Goal: Transaction & Acquisition: Purchase product/service

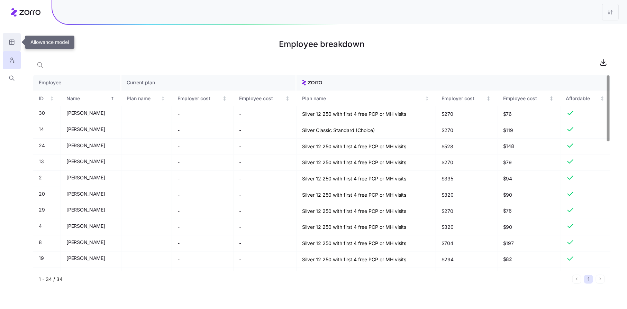
click at [14, 47] on button "button" at bounding box center [12, 42] width 18 height 18
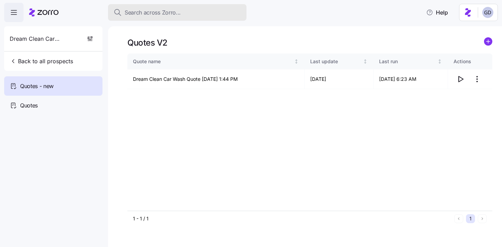
click at [196, 15] on div "Search across Zorro..." at bounding box center [177, 12] width 127 height 9
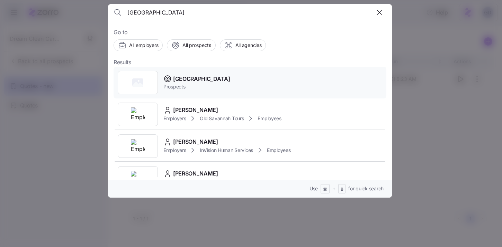
type input "hill city"
click at [167, 85] on span "Prospects" at bounding box center [196, 86] width 67 height 7
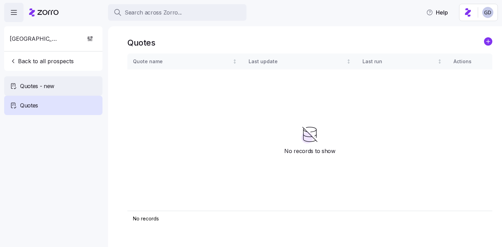
click at [50, 86] on span "Quotes - new" at bounding box center [37, 86] width 34 height 9
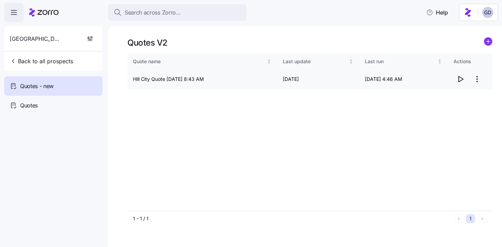
click at [461, 80] on icon "button" at bounding box center [460, 79] width 8 height 8
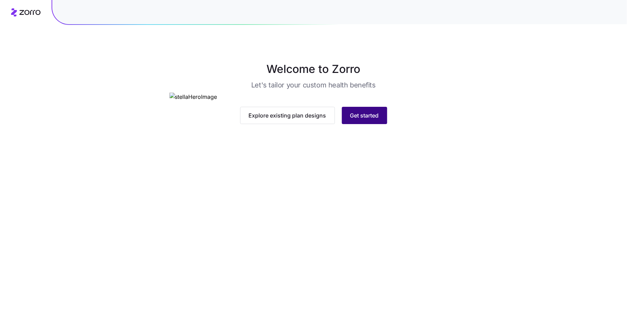
click at [377, 124] on button "Get started" at bounding box center [364, 115] width 45 height 17
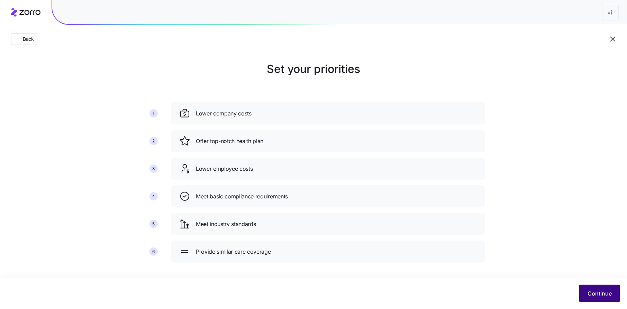
click at [596, 294] on span "Continue" at bounding box center [600, 294] width 24 height 8
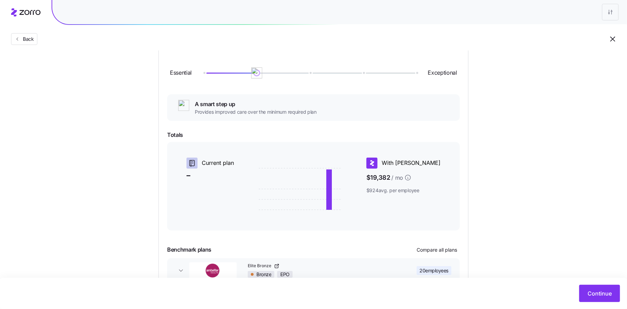
scroll to position [121, 0]
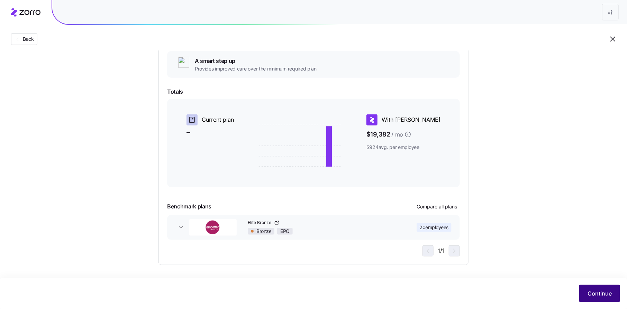
click at [594, 294] on span "Continue" at bounding box center [600, 294] width 24 height 8
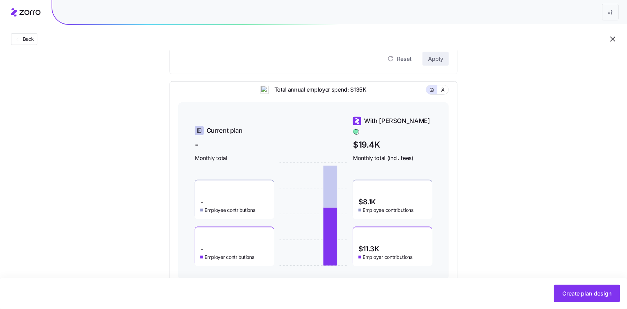
scroll to position [268, 0]
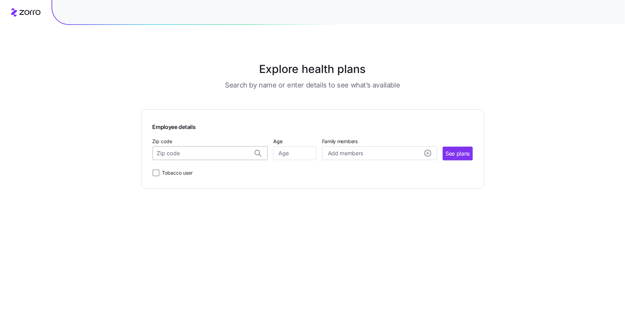
click at [182, 155] on input "Zip code" at bounding box center [210, 153] width 115 height 14
paste input "70815"
type input "70815"
click at [230, 158] on input "70815" at bounding box center [210, 153] width 115 height 14
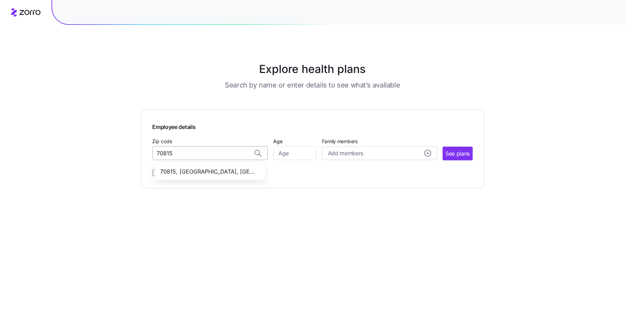
click at [230, 158] on input "70815" at bounding box center [210, 153] width 115 height 14
click at [362, 95] on main "Explore health plans Search by name or enter details to see what’s available Em…" at bounding box center [312, 157] width 343 height 315
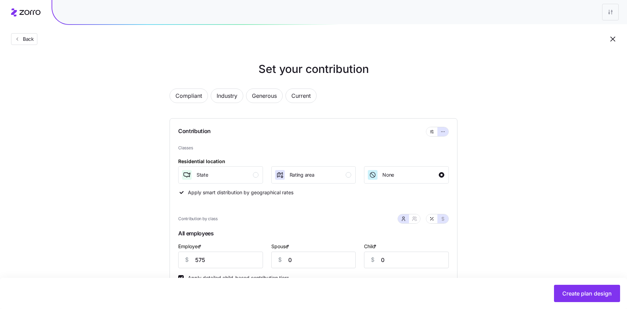
scroll to position [268, 0]
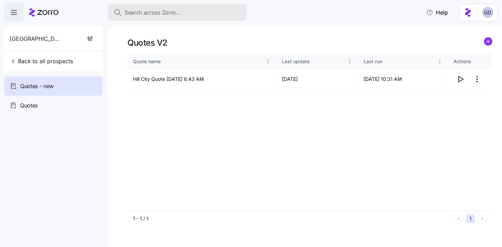
click at [171, 20] on button "Search across Zorro..." at bounding box center [177, 12] width 138 height 17
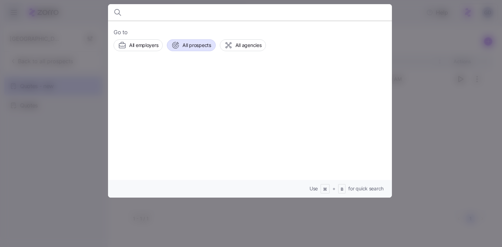
click at [197, 50] on button "All prospects" at bounding box center [191, 45] width 48 height 12
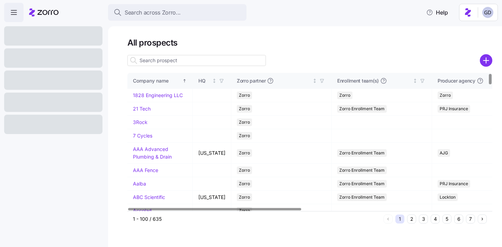
click at [208, 61] on input at bounding box center [196, 60] width 138 height 11
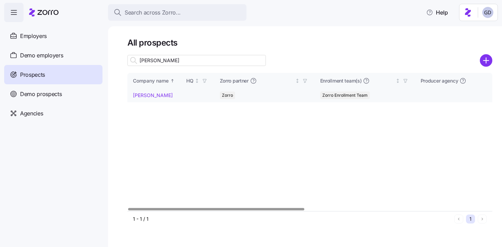
type input "[PERSON_NAME]"
click at [137, 97] on link "Eakes" at bounding box center [153, 95] width 40 height 6
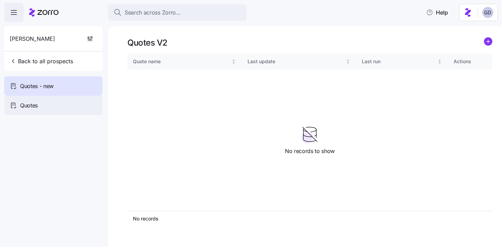
click at [45, 105] on div "Quotes" at bounding box center [53, 105] width 98 height 19
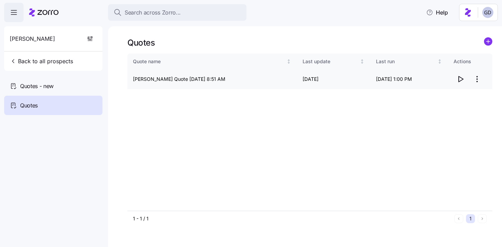
click at [463, 79] on icon "button" at bounding box center [460, 79] width 8 height 8
click at [478, 82] on html "Search across Zorro... Help Eakes Back to all prospects Quotes - new Quotes Quo…" at bounding box center [251, 121] width 502 height 243
click at [444, 96] on div "Edit quote" at bounding box center [449, 96] width 64 height 11
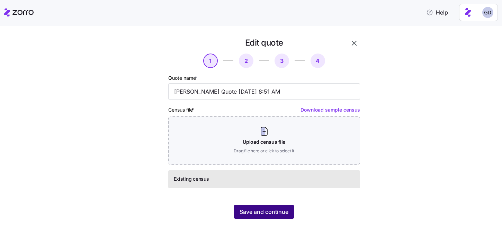
click at [264, 209] on span "Save and continue" at bounding box center [263, 212] width 49 height 8
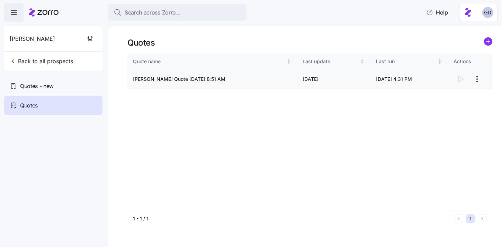
click at [479, 82] on html "Search across Zorro... Help Eakes Back to all prospects Quotes - new Quotes Quo…" at bounding box center [251, 121] width 502 height 243
click at [436, 100] on div "Continue setup" at bounding box center [449, 96] width 64 height 11
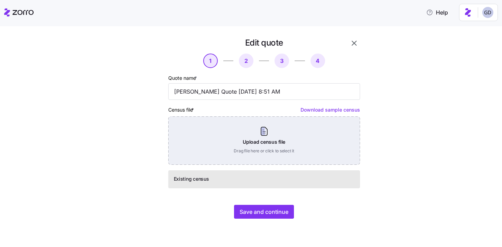
click at [209, 135] on div "Upload census file Drag file here or click to select it" at bounding box center [264, 141] width 192 height 48
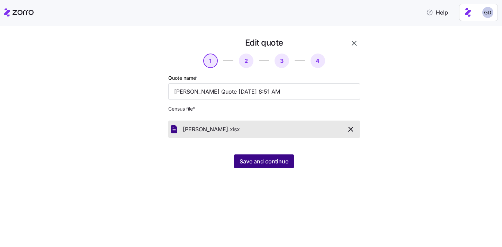
click at [275, 164] on span "Save and continue" at bounding box center [263, 161] width 49 height 8
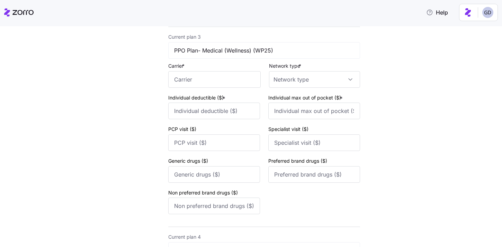
scroll to position [455, 0]
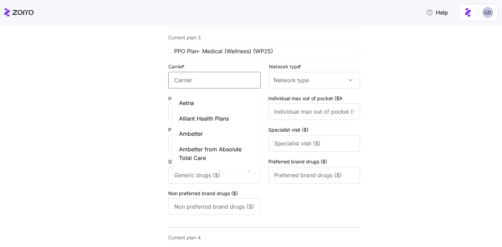
click at [217, 83] on input "Carrier *" at bounding box center [214, 80] width 92 height 17
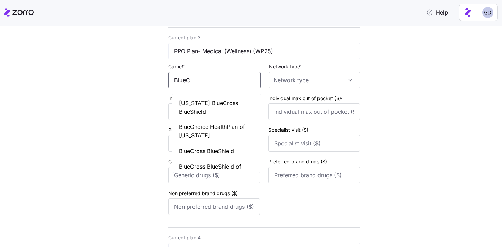
type input "BlueC"
click at [229, 84] on input "BlueC" at bounding box center [214, 80] width 92 height 17
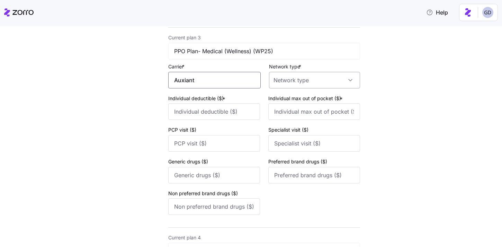
type input "Auxiant"
click at [328, 89] on input "Network type *" at bounding box center [314, 80] width 91 height 17
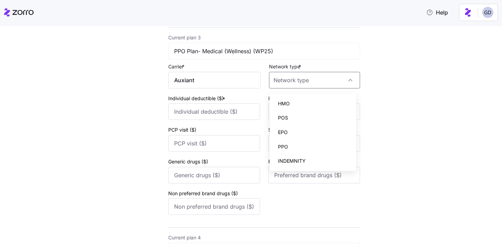
click at [287, 149] on span "PPO" at bounding box center [283, 147] width 10 height 8
type input "PPO"
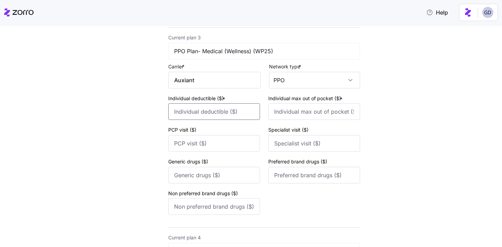
click at [235, 116] on input "Individual deductible ($) *" at bounding box center [214, 111] width 92 height 17
type input "4000"
type input "8000"
click at [195, 146] on input "PCP visit ($)" at bounding box center [214, 143] width 92 height 17
type input "35"
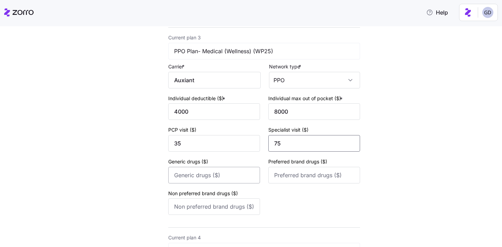
type input "75"
click at [216, 184] on input "Generic drugs ($)" at bounding box center [214, 175] width 92 height 17
type input "10"
type input "75"
type input "150"
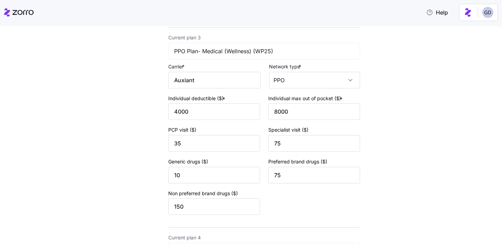
click at [373, 201] on div "Edit quote 2 3 4 Add current plan details Current plan 1 HDH Plan- Medical (Sta…" at bounding box center [256, 235] width 242 height 1307
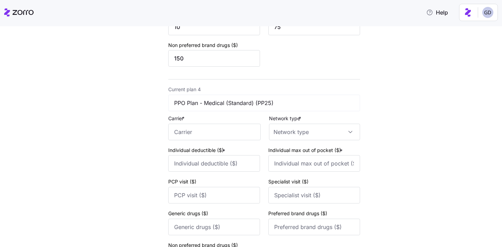
scroll to position [605, 0]
click at [210, 130] on input "Carrier *" at bounding box center [214, 131] width 92 height 17
type input "Auxiant"
click at [318, 137] on input "Network type *" at bounding box center [314, 131] width 91 height 17
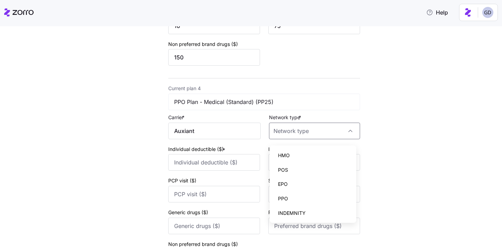
click at [291, 199] on div "PPO" at bounding box center [312, 199] width 81 height 15
type input "PPO"
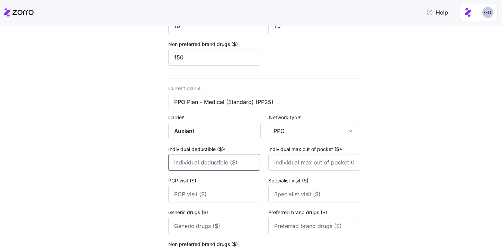
click at [214, 171] on input "Individual deductible ($) *" at bounding box center [214, 162] width 92 height 17
type input "4000"
type input "8000"
click at [196, 203] on input "PCP visit ($)" at bounding box center [214, 194] width 92 height 17
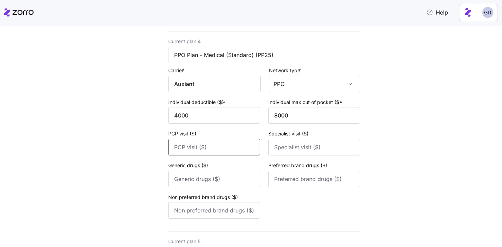
scroll to position [652, 0]
type input "35"
type input "75"
click at [229, 181] on input "Generic drugs ($)" at bounding box center [214, 179] width 92 height 17
type input "10"
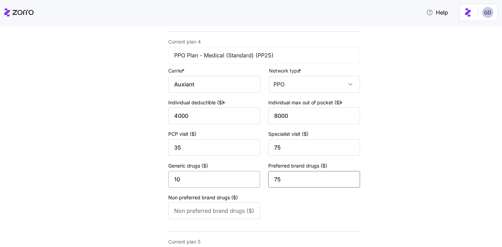
type input "75"
type input "150"
click at [314, 217] on div "Non preferred brand drugs ($) 150" at bounding box center [259, 206] width 183 height 26
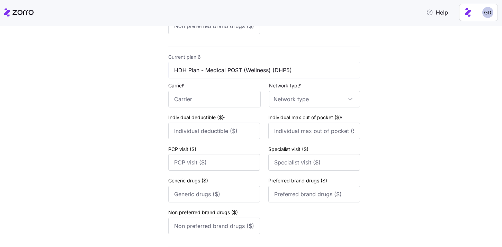
scroll to position [1047, 0]
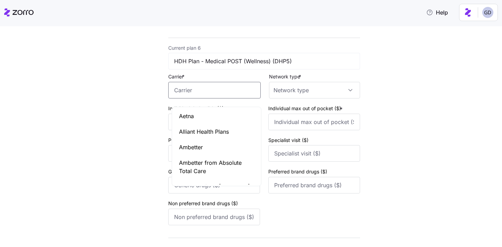
click at [221, 99] on input "Carrier *" at bounding box center [214, 90] width 92 height 17
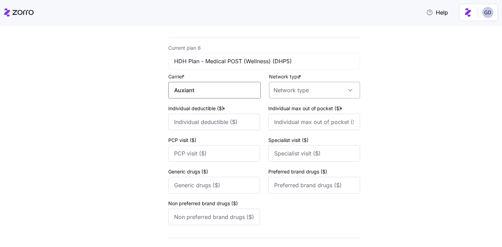
type input "Auxiant"
click at [314, 99] on input "Network type *" at bounding box center [314, 90] width 91 height 17
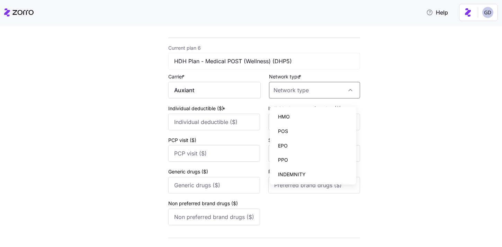
click at [288, 162] on div "PPO" at bounding box center [312, 160] width 81 height 15
type input "PPO"
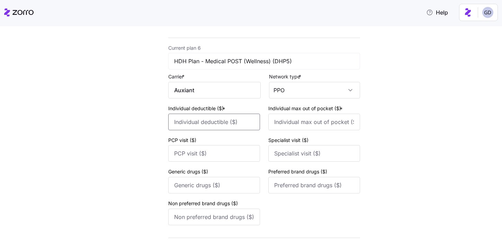
click at [208, 130] on input "Individual deductible ($) *" at bounding box center [214, 122] width 92 height 17
type input "4000"
type input "8000"
click at [198, 162] on input "PCP visit ($)" at bounding box center [214, 153] width 92 height 17
type input "35"
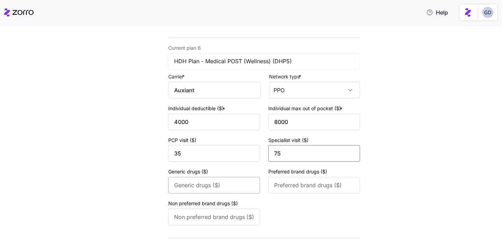
type input "75"
click at [230, 191] on input "Generic drugs ($)" at bounding box center [214, 185] width 92 height 17
type input "10"
type input "75"
type input "150"
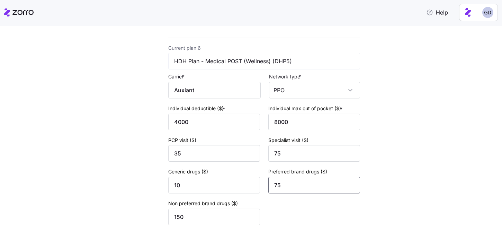
click at [335, 194] on input "75" at bounding box center [314, 185] width 92 height 17
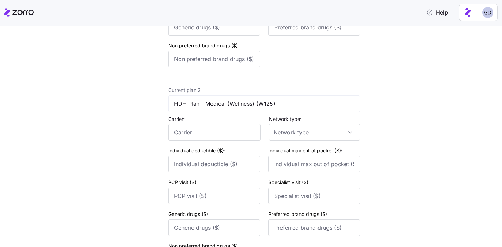
scroll to position [70, 0]
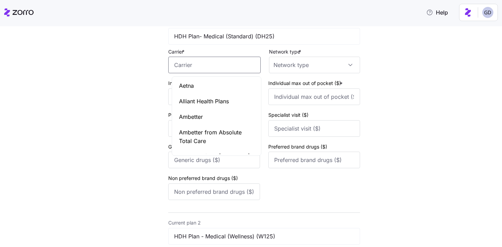
click at [207, 61] on input "Carrier *" at bounding box center [214, 65] width 92 height 17
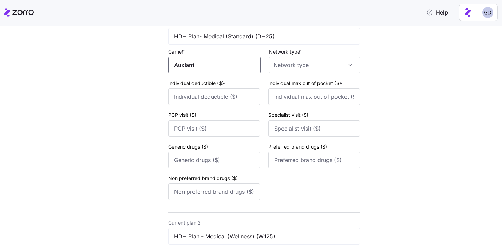
type input "Auxiant"
click at [302, 74] on div "Current plan 1 HDH Plan- Medical (Standard) (DH25) Carrier * Auxiant Network ty…" at bounding box center [264, 110] width 192 height 185
click at [309, 65] on input "Network type *" at bounding box center [314, 65] width 91 height 17
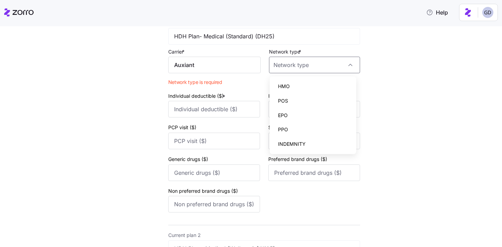
click at [291, 113] on div "EPO" at bounding box center [312, 115] width 81 height 15
type input "EPO"
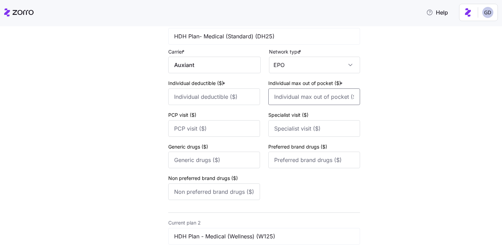
click at [305, 97] on input "Individual max out of pocket ($) *" at bounding box center [314, 97] width 92 height 17
click at [250, 97] on input "Individual deductible ($) *" at bounding box center [214, 97] width 92 height 17
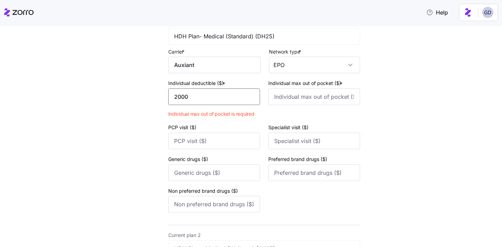
type input "2000"
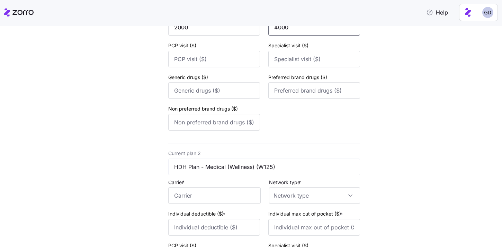
scroll to position [150, 0]
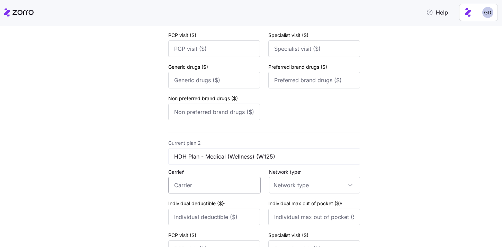
type input "4000"
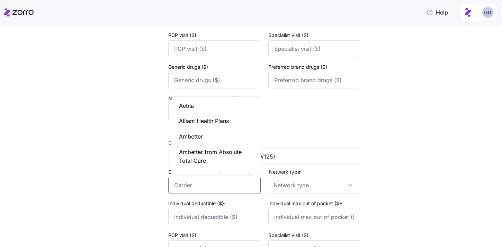
click at [215, 185] on input "Carrier *" at bounding box center [214, 185] width 92 height 17
type input "U"
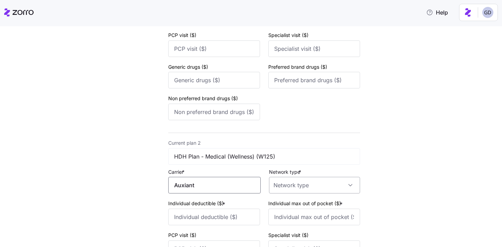
type input "Auxiant"
click at [304, 183] on input "Network type *" at bounding box center [314, 185] width 91 height 17
click at [289, 135] on div "EPO" at bounding box center [312, 137] width 81 height 15
type input "EPO"
click at [214, 218] on input "Individual deductible ($) *" at bounding box center [214, 217] width 92 height 17
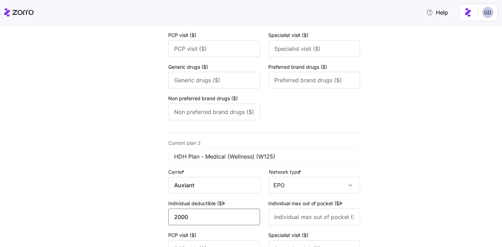
type input "2000"
click at [340, 212] on input "4000" at bounding box center [314, 217] width 92 height 17
type input "4000"
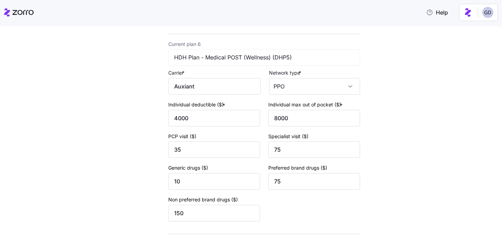
scroll to position [1050, 0]
click at [220, 90] on input "Auxiant" at bounding box center [214, 87] width 92 height 17
type input "Self-Funded"
click at [219, 84] on input "Self-Funded" at bounding box center [214, 87] width 92 height 17
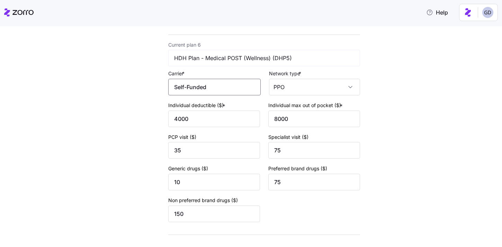
click at [219, 84] on input "Self-Funded" at bounding box center [214, 87] width 92 height 17
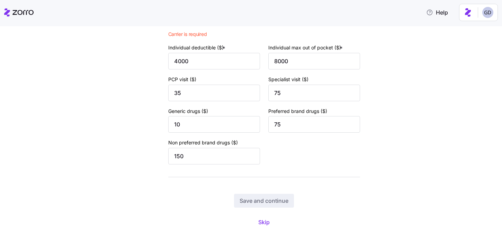
click at [264, 216] on div "Save and continue Skip" at bounding box center [264, 211] width 192 height 35
click at [264, 226] on span "Skip" at bounding box center [263, 222] width 11 height 8
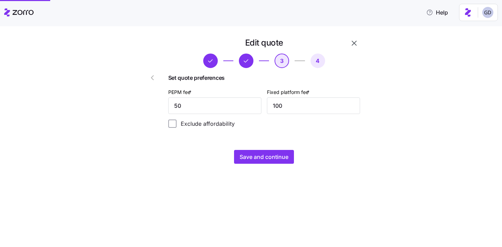
scroll to position [0, 0]
click at [274, 159] on span "Save and continue" at bounding box center [263, 157] width 49 height 8
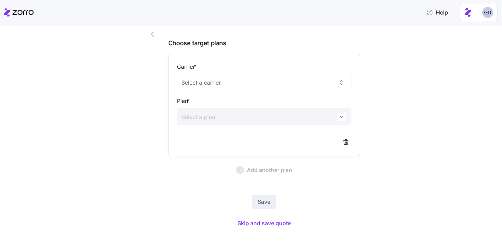
scroll to position [51, 0]
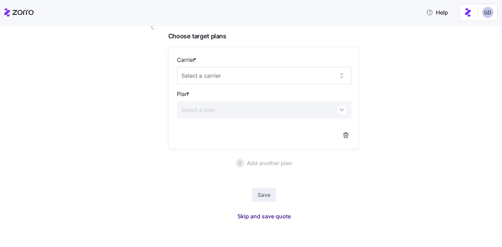
click at [275, 212] on button "Skip and save quote" at bounding box center [264, 216] width 64 height 12
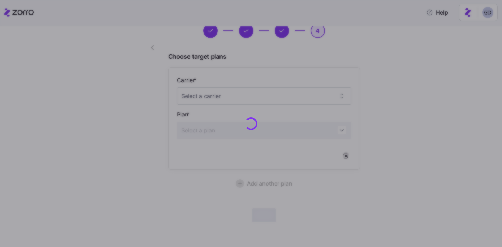
scroll to position [30, 0]
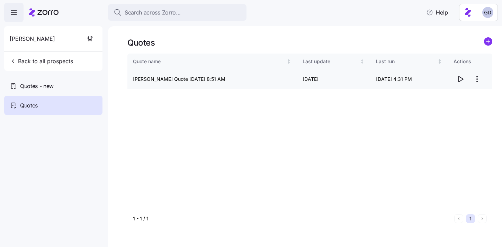
click at [460, 80] on icon "button" at bounding box center [460, 79] width 8 height 8
click at [64, 58] on span "Back to all prospects" at bounding box center [41, 61] width 63 height 8
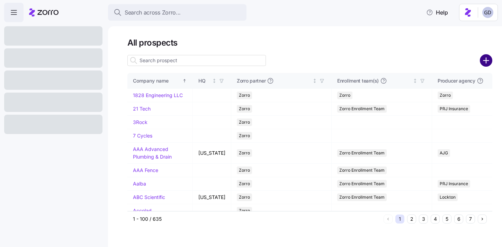
click at [485, 60] on icon "add icon" at bounding box center [486, 60] width 12 height 12
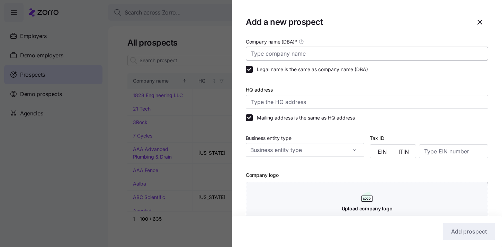
click at [325, 52] on input "Company name (DBA) *" at bounding box center [367, 54] width 242 height 14
type input "Kirkwood Pharmacy"
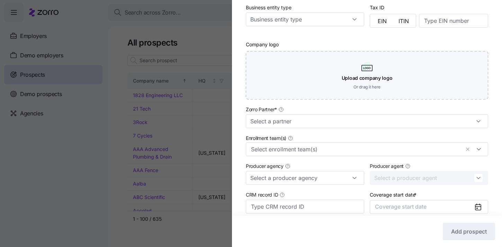
scroll to position [156, 0]
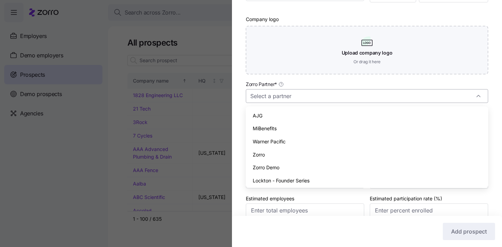
click at [297, 97] on input "Zorro Partner *" at bounding box center [367, 96] width 242 height 14
click at [269, 158] on div "Zorro" at bounding box center [366, 154] width 237 height 13
type input "Zorro"
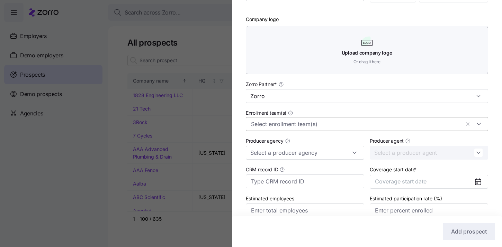
click at [286, 124] on input "Enrollment team(s)" at bounding box center [355, 124] width 209 height 9
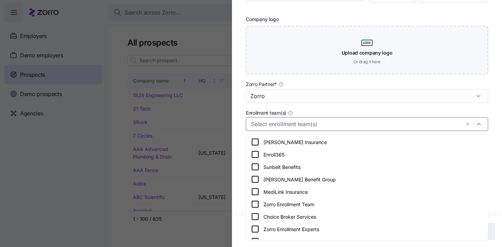
click at [252, 205] on icon at bounding box center [255, 204] width 6 height 6
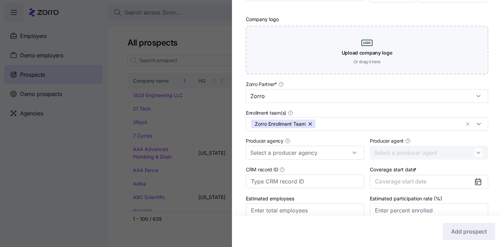
click at [235, 165] on div "Company name (DBA) * Kirkwood Pharmacy Legal name is the same as company name (…" at bounding box center [367, 56] width 270 height 350
click at [436, 181] on button "Coverage start date" at bounding box center [429, 182] width 118 height 14
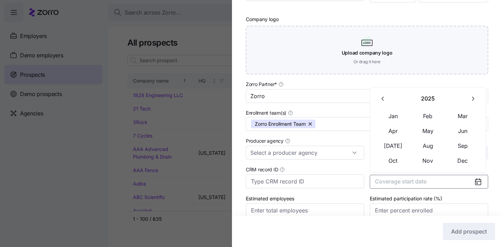
click at [481, 97] on div "2025 Jan Feb Mar Apr May Jun Jul Aug Sep Oct Nov Dec" at bounding box center [428, 130] width 116 height 86
click at [474, 97] on icon "button" at bounding box center [472, 99] width 7 height 7
click at [402, 117] on button "Jan" at bounding box center [393, 116] width 35 height 15
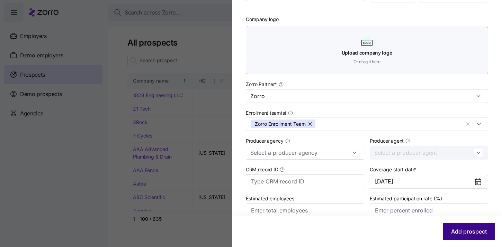
click at [458, 233] on span "Add prospect" at bounding box center [469, 232] width 36 height 8
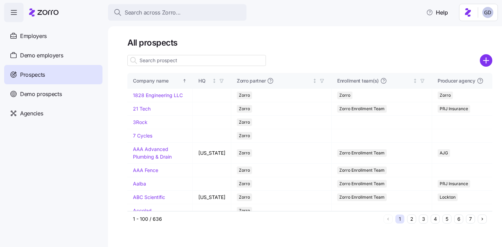
click at [185, 58] on input at bounding box center [196, 60] width 138 height 11
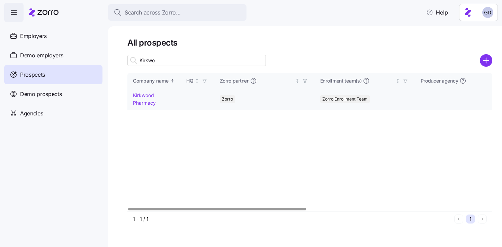
type input "Kirkwo"
click at [137, 97] on link "Kirkwood Pharmacy" at bounding box center [144, 98] width 23 height 13
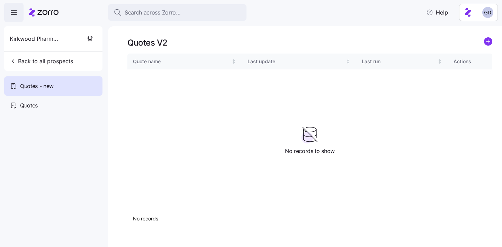
click at [486, 42] on icon "add icon" at bounding box center [487, 42] width 3 height 0
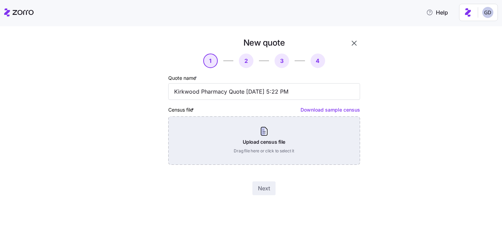
click at [278, 151] on div "Upload census file Drag file here or click to select it" at bounding box center [264, 141] width 192 height 48
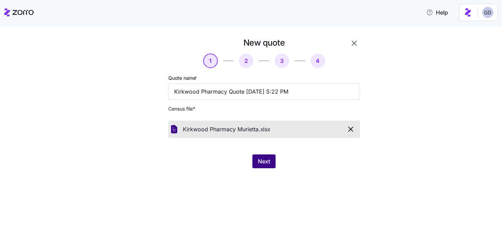
click at [263, 163] on span "Next" at bounding box center [264, 161] width 12 height 8
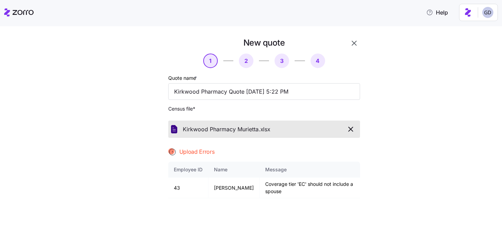
click at [351, 129] on icon "button" at bounding box center [350, 129] width 8 height 8
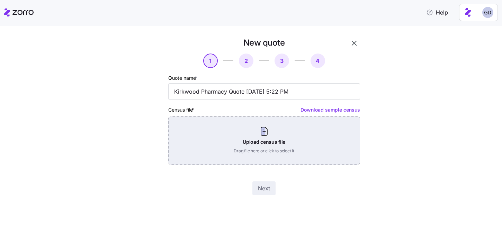
click at [270, 145] on div "Upload census file Drag file here or click to select it" at bounding box center [264, 141] width 192 height 48
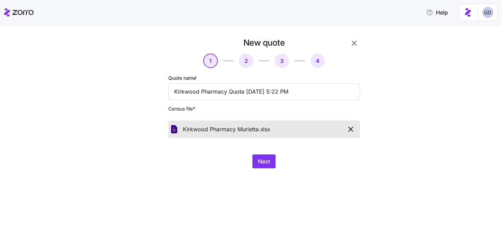
click at [354, 129] on icon "button" at bounding box center [350, 129] width 8 height 8
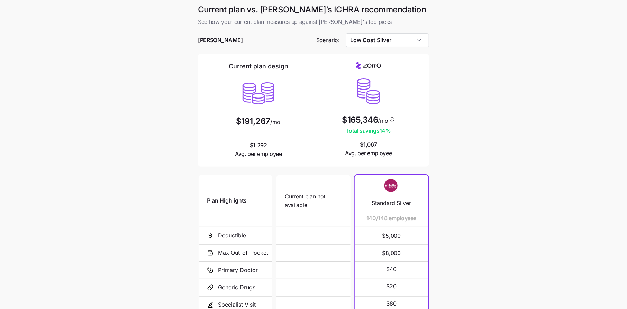
scroll to position [68, 0]
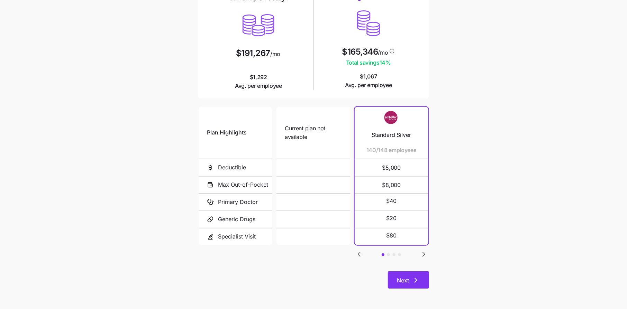
click at [413, 285] on button "Next" at bounding box center [408, 280] width 41 height 17
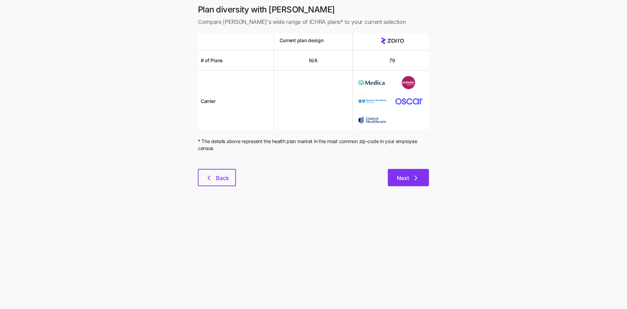
click at [413, 184] on button "Next" at bounding box center [408, 177] width 41 height 17
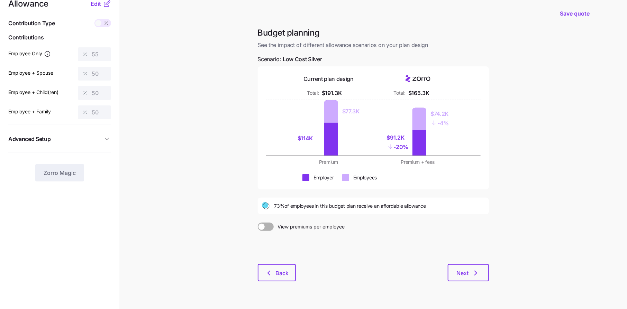
scroll to position [17, 0]
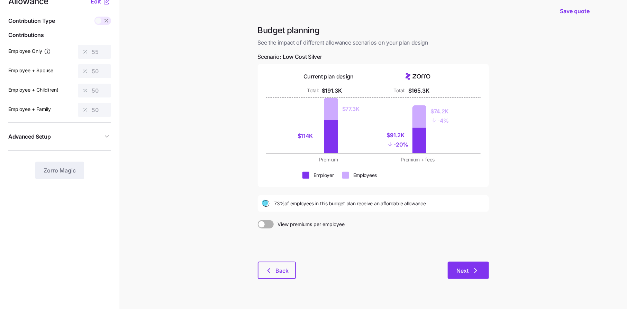
click at [477, 273] on icon "button" at bounding box center [476, 271] width 8 height 8
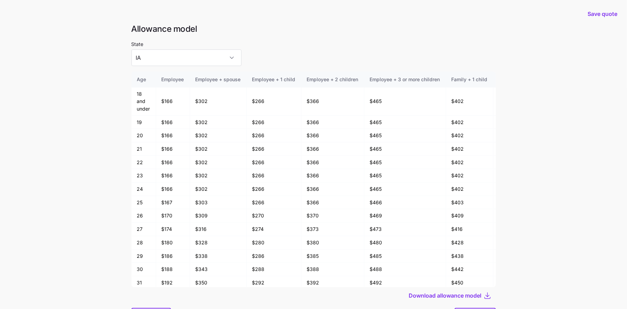
scroll to position [37, 0]
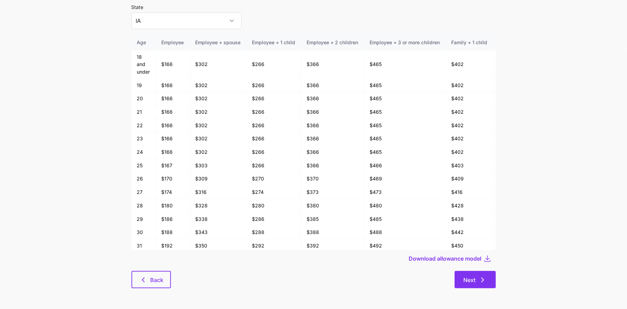
click at [484, 282] on icon "button" at bounding box center [483, 280] width 8 height 8
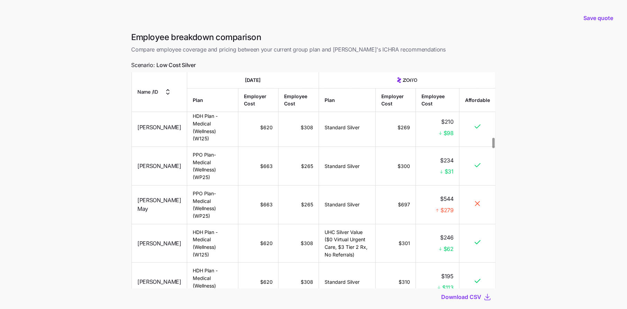
scroll to position [35, 0]
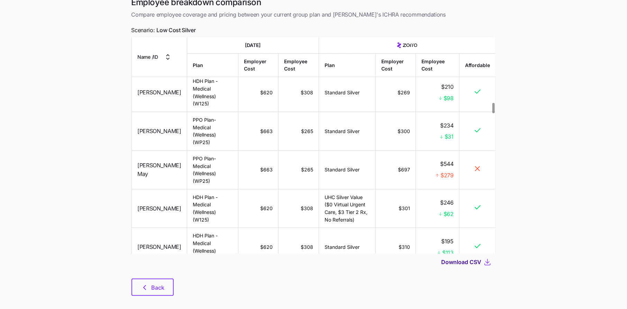
click at [471, 263] on span "Download CSV" at bounding box center [462, 262] width 40 height 8
click at [161, 293] on button "Back" at bounding box center [153, 287] width 42 height 17
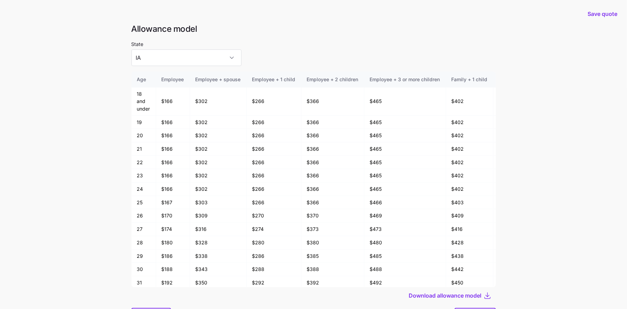
scroll to position [37, 0]
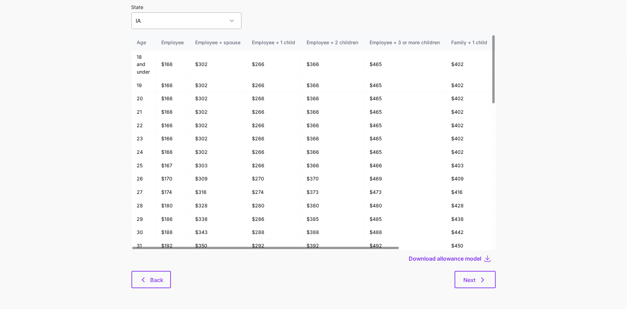
click at [200, 21] on input "IA" at bounding box center [187, 20] width 110 height 17
click at [73, 89] on main "Save quote Allowance model State IA Age Employee Employee + spouse Employee + 1…" at bounding box center [313, 136] width 627 height 346
click at [157, 279] on span "Back" at bounding box center [156, 280] width 13 height 8
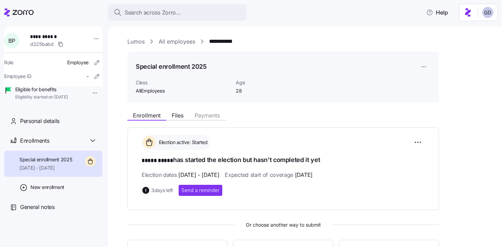
scroll to position [115, 0]
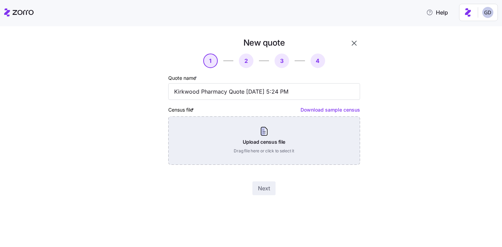
click at [272, 130] on div "Upload census file Drag file here or click to select it" at bounding box center [264, 141] width 192 height 48
click at [267, 123] on div "Upload census file Drag file here or click to select it" at bounding box center [264, 141] width 192 height 48
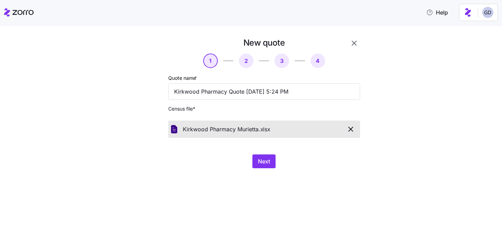
click at [277, 164] on div "Next" at bounding box center [264, 162] width 192 height 14
click at [265, 163] on span "Next" at bounding box center [264, 161] width 12 height 8
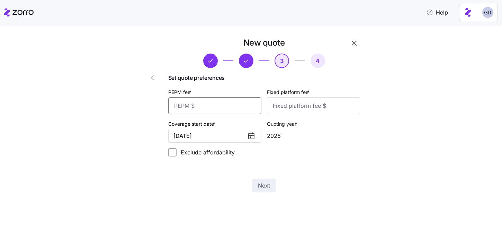
click at [227, 110] on input "PEPM fee *" at bounding box center [214, 106] width 93 height 17
type input "50"
type input "100"
click at [265, 188] on span "Next" at bounding box center [264, 186] width 12 height 8
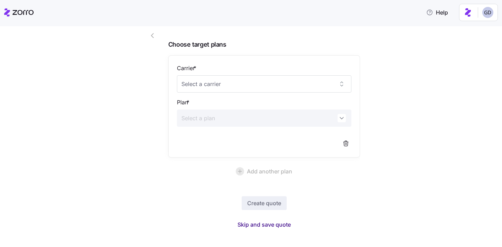
click at [266, 222] on span "Skip and save quote" at bounding box center [263, 225] width 53 height 8
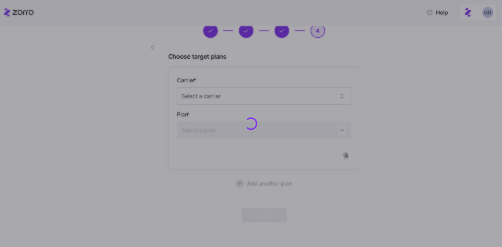
scroll to position [30, 0]
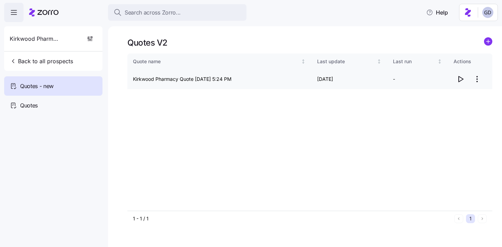
click at [460, 77] on icon "button" at bounding box center [460, 79] width 8 height 8
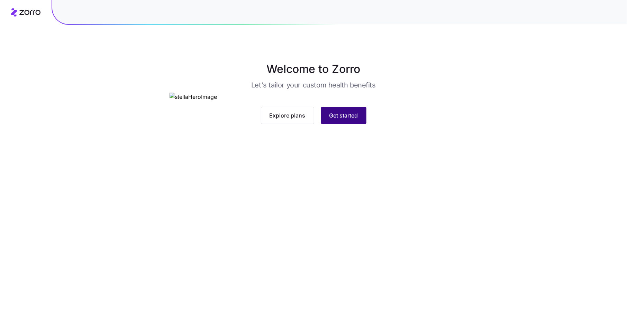
click at [339, 120] on span "Get started" at bounding box center [343, 115] width 29 height 8
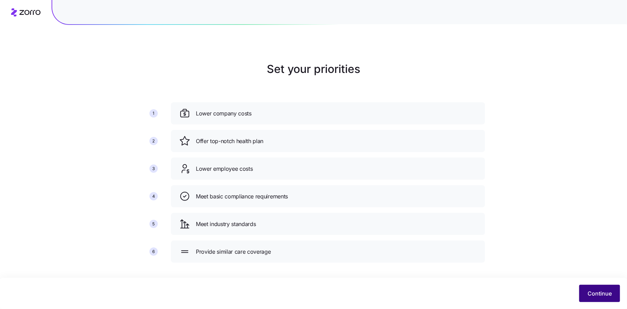
click at [605, 293] on span "Continue" at bounding box center [600, 294] width 24 height 8
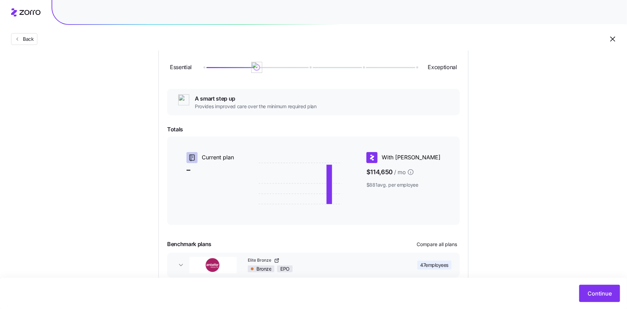
scroll to position [121, 0]
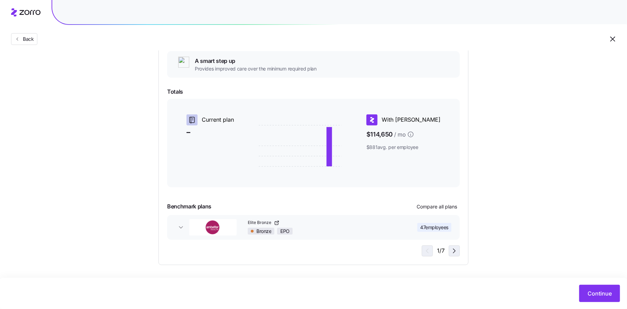
click at [453, 253] on icon "button" at bounding box center [454, 251] width 8 height 8
click at [599, 292] on span "Continue" at bounding box center [600, 294] width 24 height 8
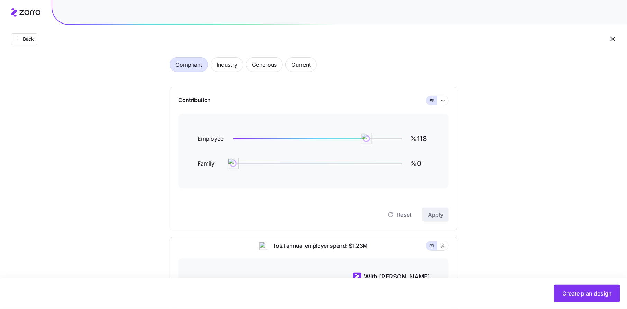
scroll to position [30, 0]
click at [225, 66] on span "Industry" at bounding box center [227, 66] width 21 height 14
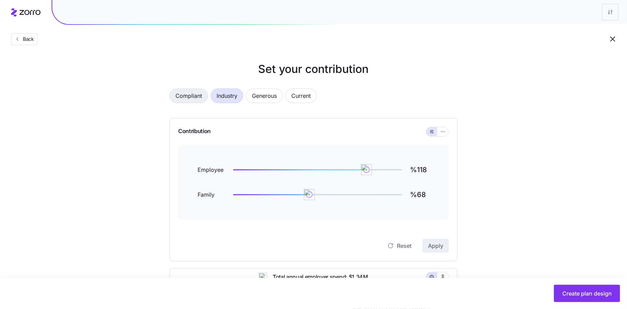
click at [192, 100] on span "Compliant" at bounding box center [188, 96] width 27 height 14
type input "%0"
drag, startPoint x: 366, startPoint y: 173, endPoint x: 331, endPoint y: 172, distance: 35.3
click at [360, 173] on img at bounding box center [366, 170] width 12 height 12
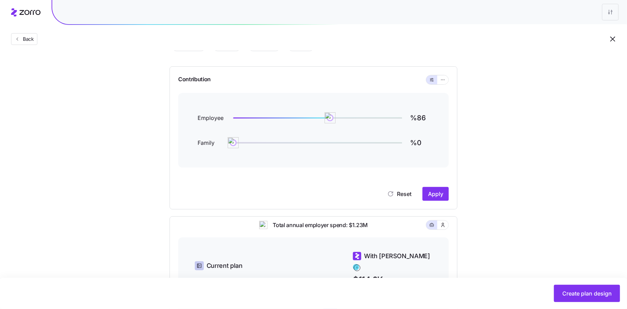
scroll to position [68, 0]
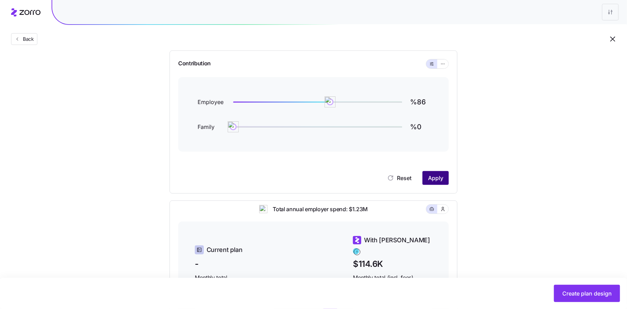
click at [432, 180] on span "Apply" at bounding box center [435, 178] width 15 height 8
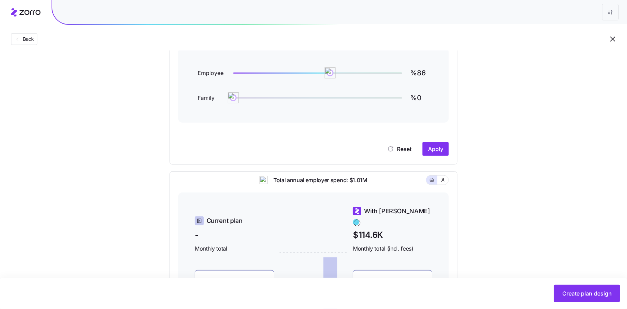
scroll to position [88, 0]
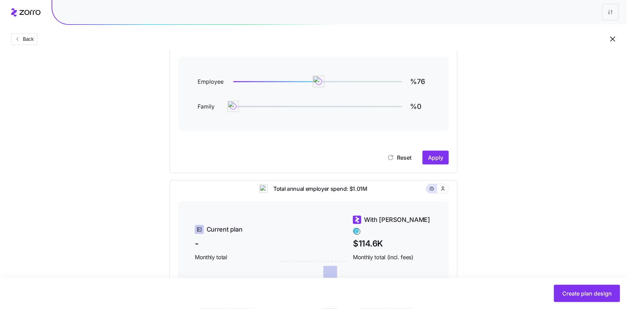
drag, startPoint x: 333, startPoint y: 84, endPoint x: 318, endPoint y: 83, distance: 14.9
click at [318, 83] on img at bounding box center [319, 82] width 12 height 12
type input "%75"
click at [444, 162] on button "Apply" at bounding box center [436, 158] width 26 height 14
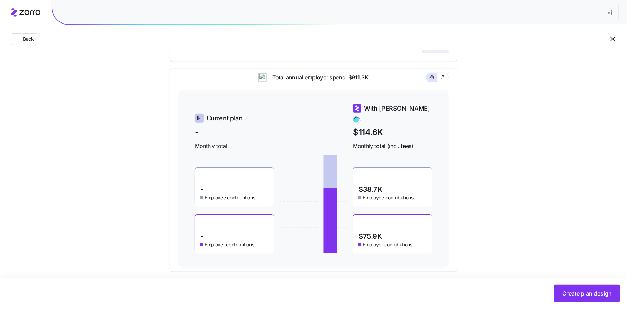
scroll to position [207, 0]
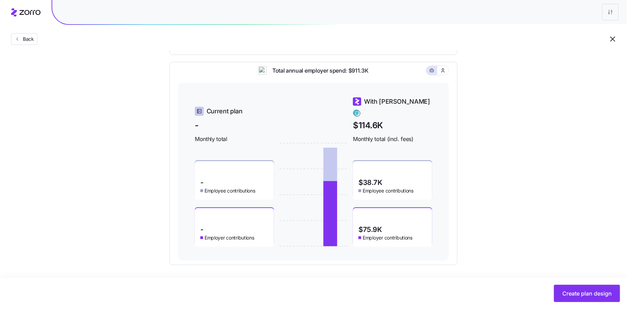
click at [481, 169] on div "Set your contribution Compliant Industry Generous Current Contribution Employee…" at bounding box center [313, 59] width 343 height 411
click at [580, 291] on span "Create plan design" at bounding box center [586, 294] width 49 height 8
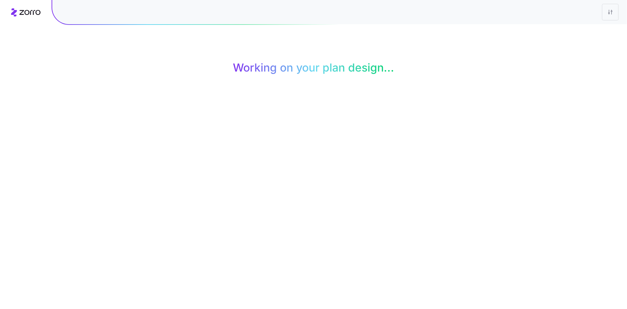
scroll to position [0, 0]
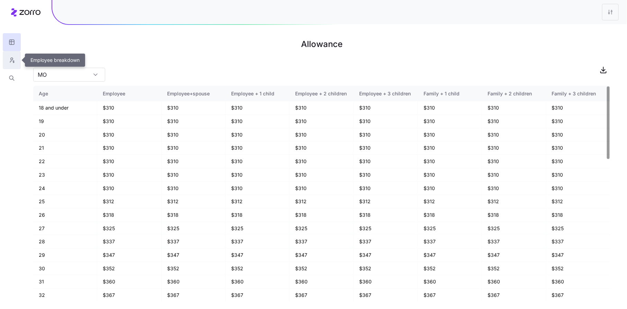
click at [12, 60] on icon "button" at bounding box center [12, 59] width 2 height 2
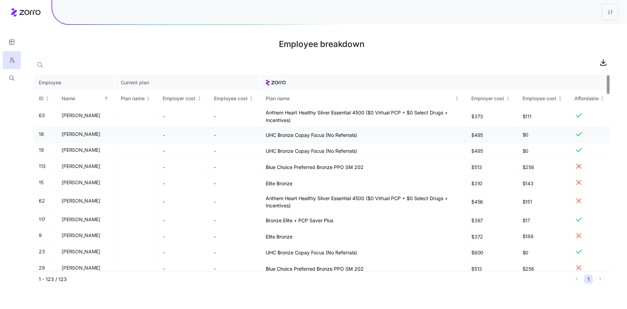
click at [333, 132] on td "UHC Bronze Copay Focus (No Referrals)" at bounding box center [363, 135] width 206 height 16
click at [325, 156] on td "UHC Bronze Copay Focus (No Referrals)" at bounding box center [363, 151] width 206 height 16
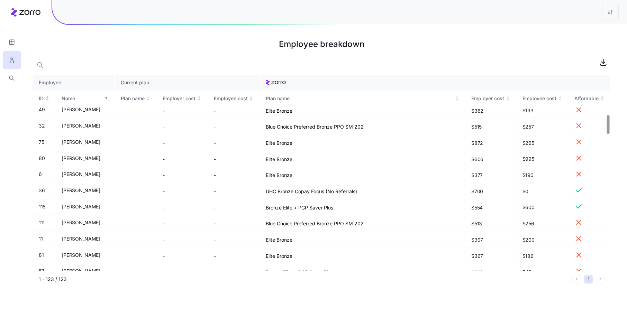
scroll to position [423, 0]
click at [246, 295] on main "Employee breakdown Employee Current plan ID Name Plan name Employer cost Employ…" at bounding box center [313, 154] width 627 height 309
